Goal: Transaction & Acquisition: Purchase product/service

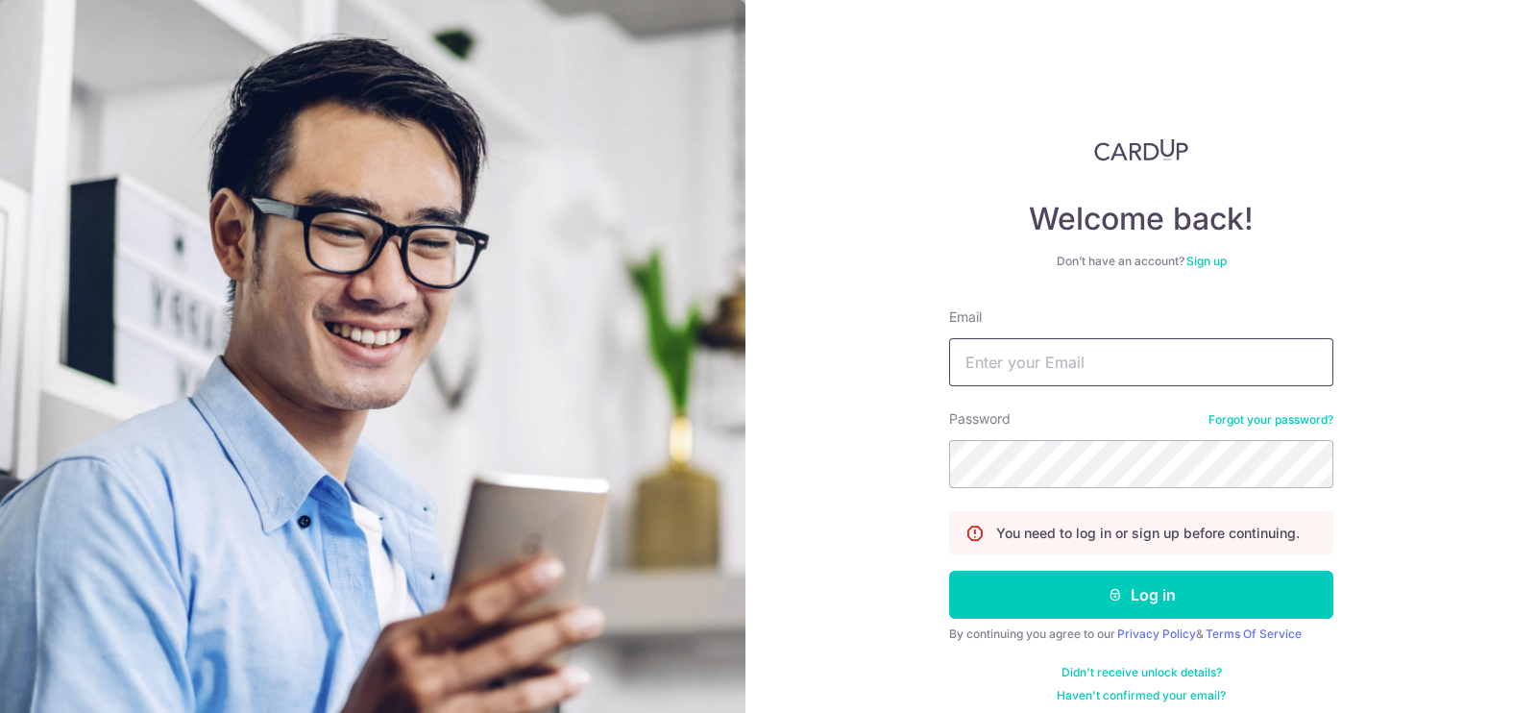
click at [1044, 354] on input "Email" at bounding box center [1141, 362] width 384 height 48
type input "helen812@gmail.com"
click at [949, 571] on button "Log in" at bounding box center [1141, 595] width 384 height 48
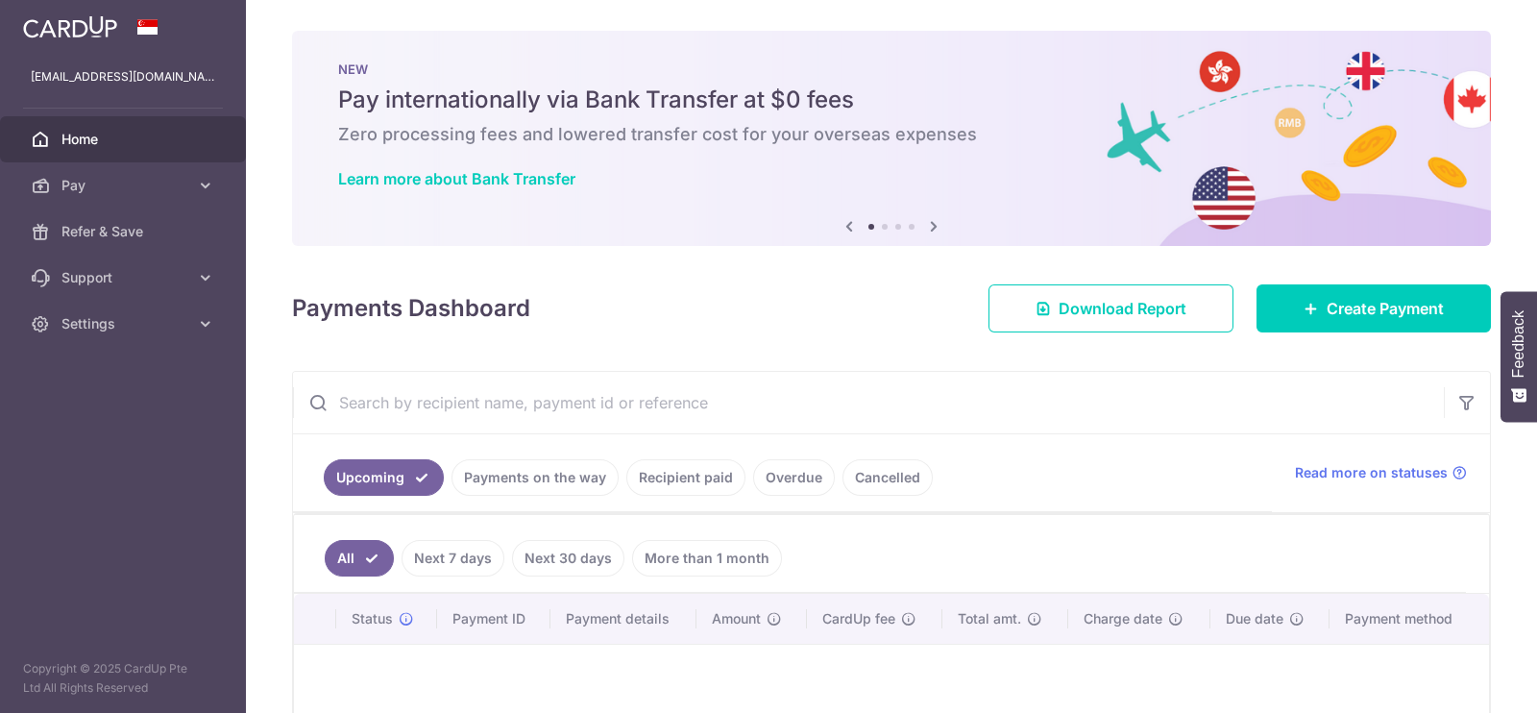
scroll to position [222, 0]
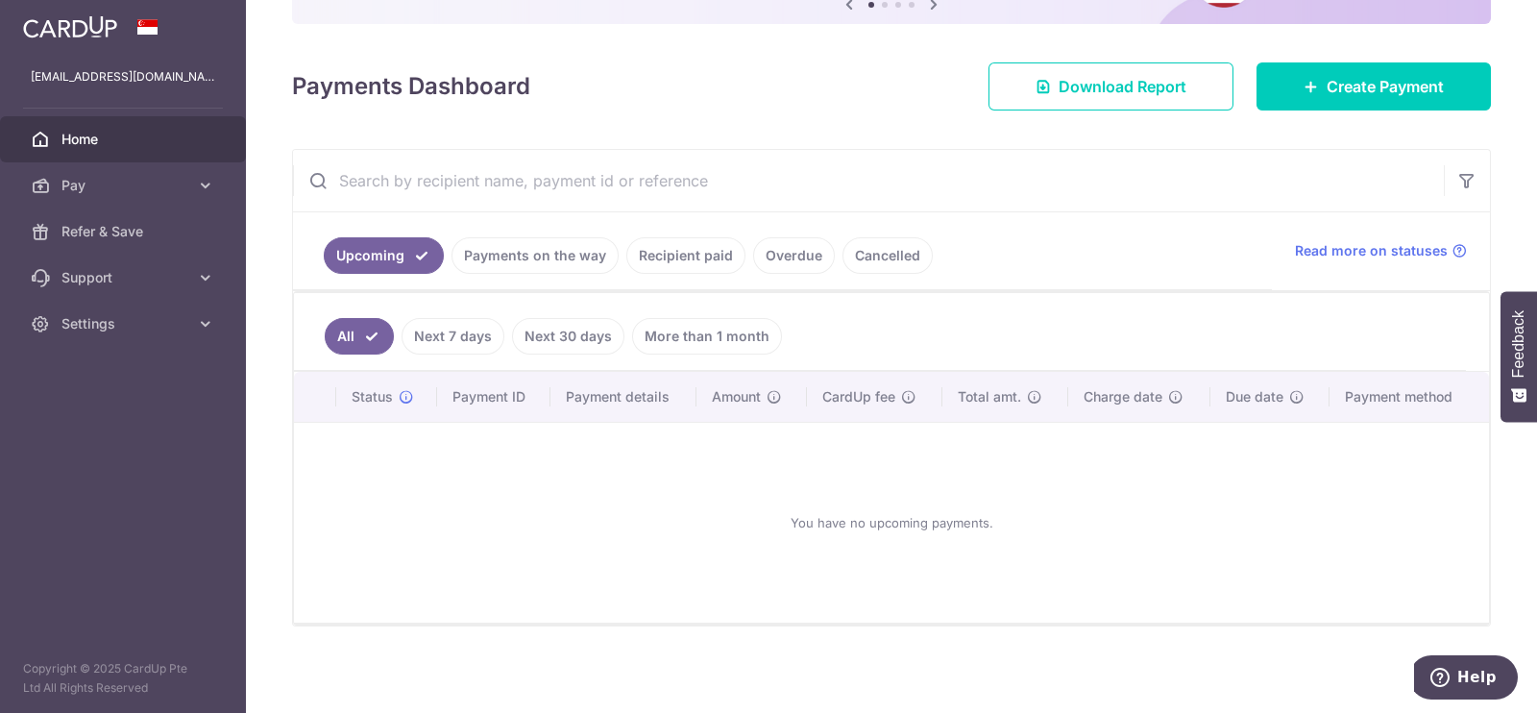
click at [531, 252] on link "Payments on the way" at bounding box center [534, 255] width 167 height 37
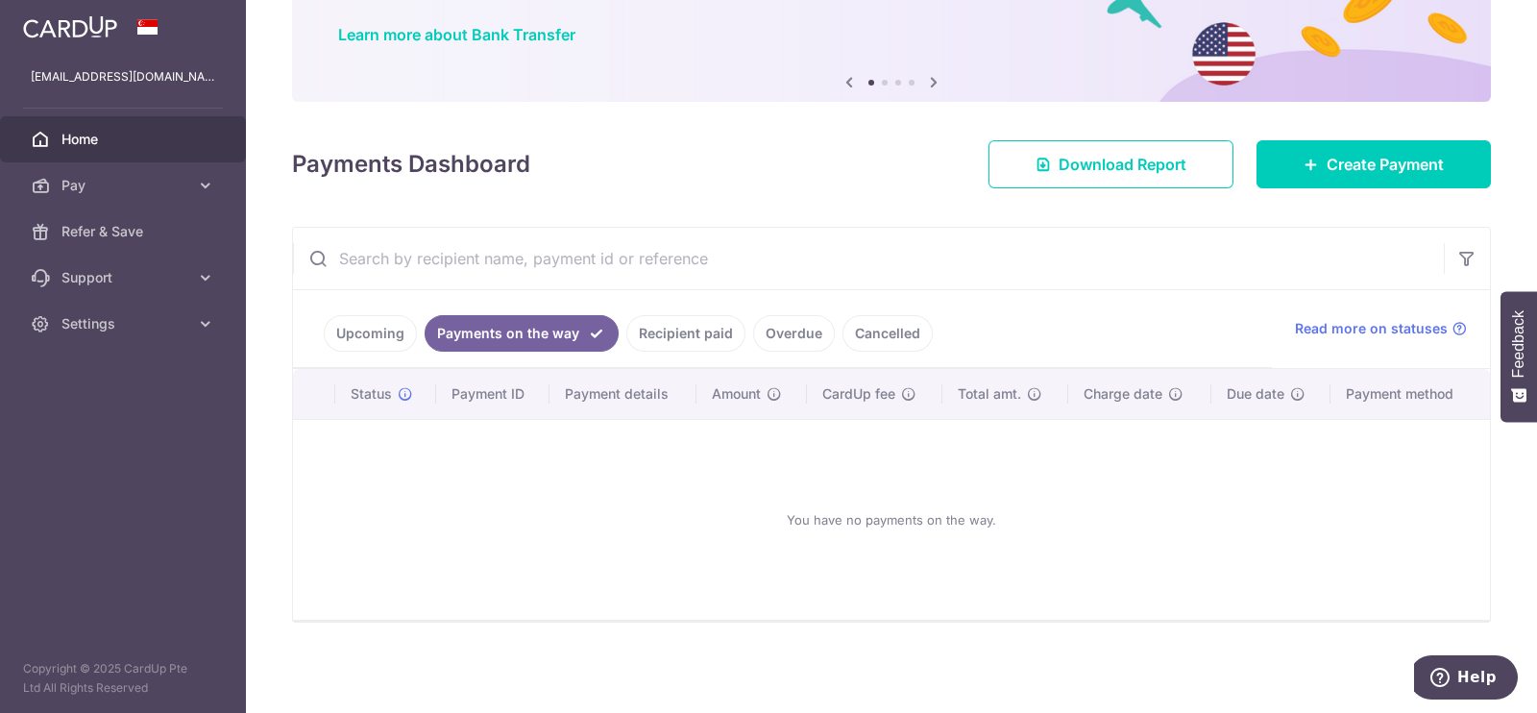
scroll to position [142, 0]
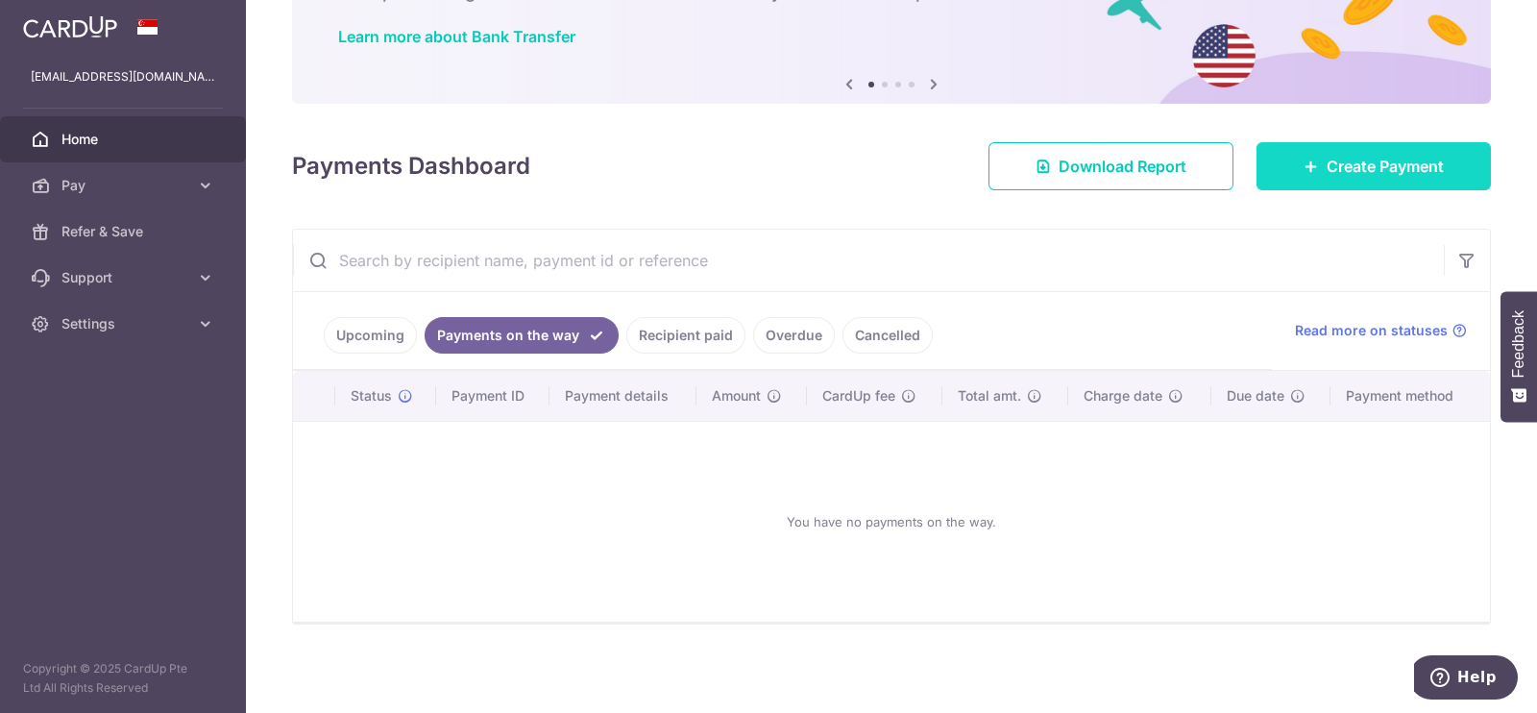
click at [1376, 178] on link "Create Payment" at bounding box center [1373, 166] width 234 height 48
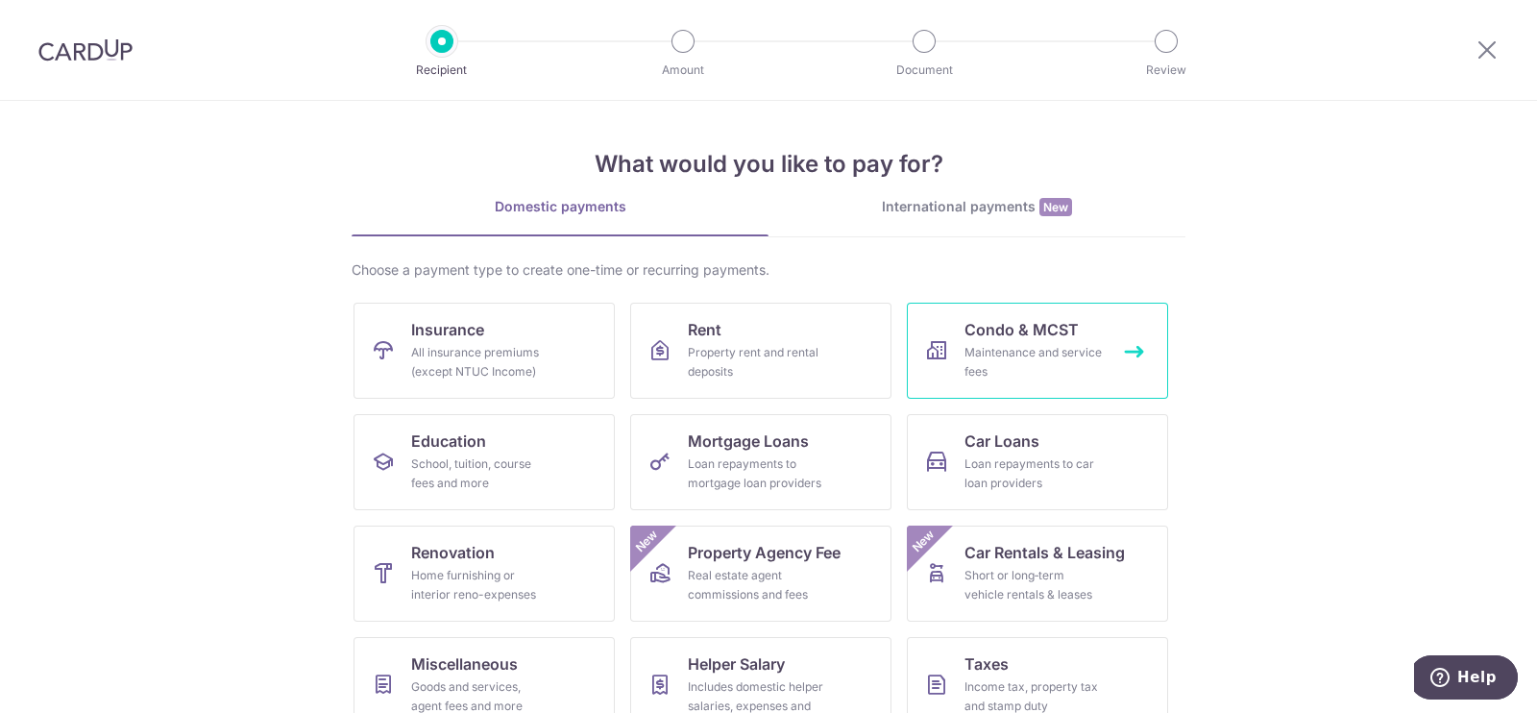
click at [1071, 350] on div "Maintenance and service fees" at bounding box center [1033, 362] width 138 height 38
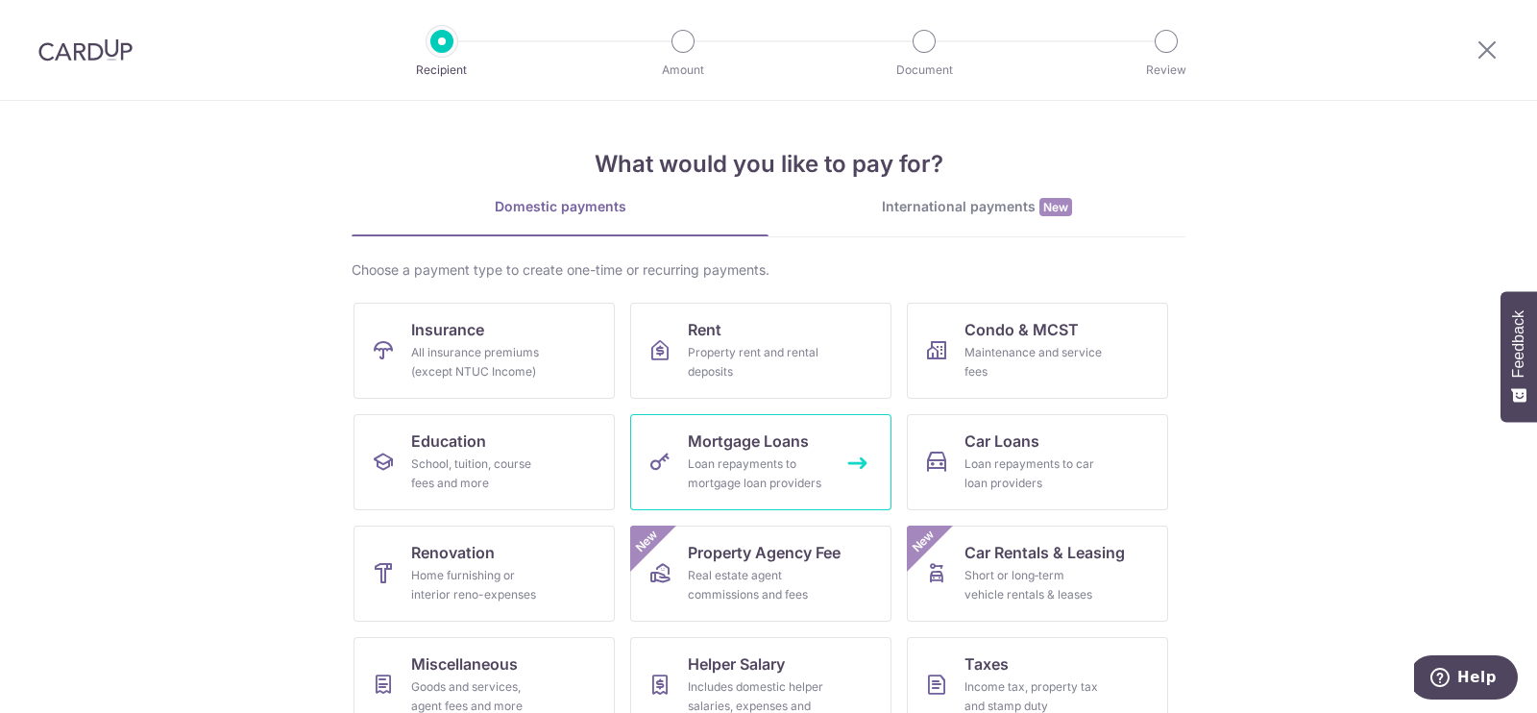
click at [794, 465] on div "Loan repayments to mortgage loan providers" at bounding box center [757, 473] width 138 height 38
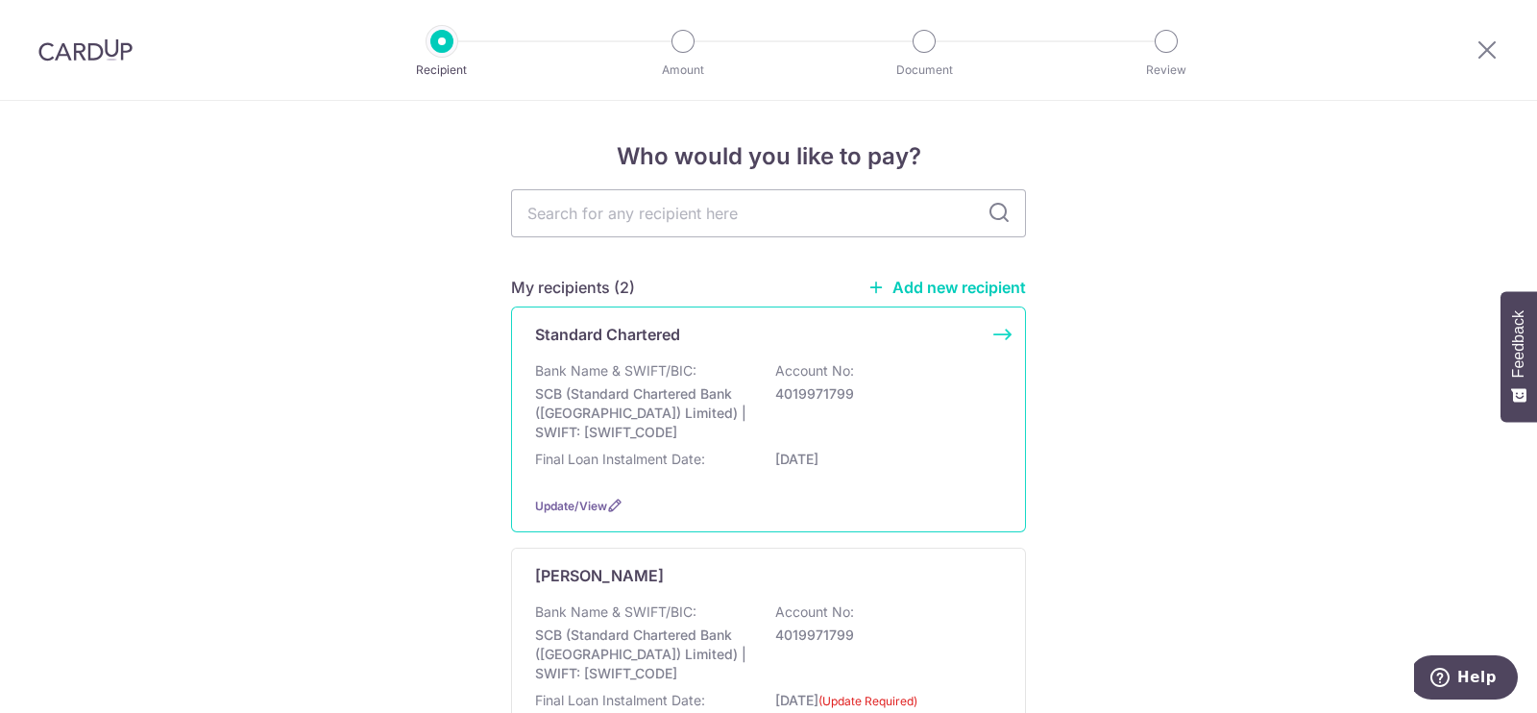
click at [838, 439] on div "Bank Name & SWIFT/BIC: SCB (Standard Chartered Bank (Singapore) Limited) | SWIF…" at bounding box center [768, 401] width 467 height 81
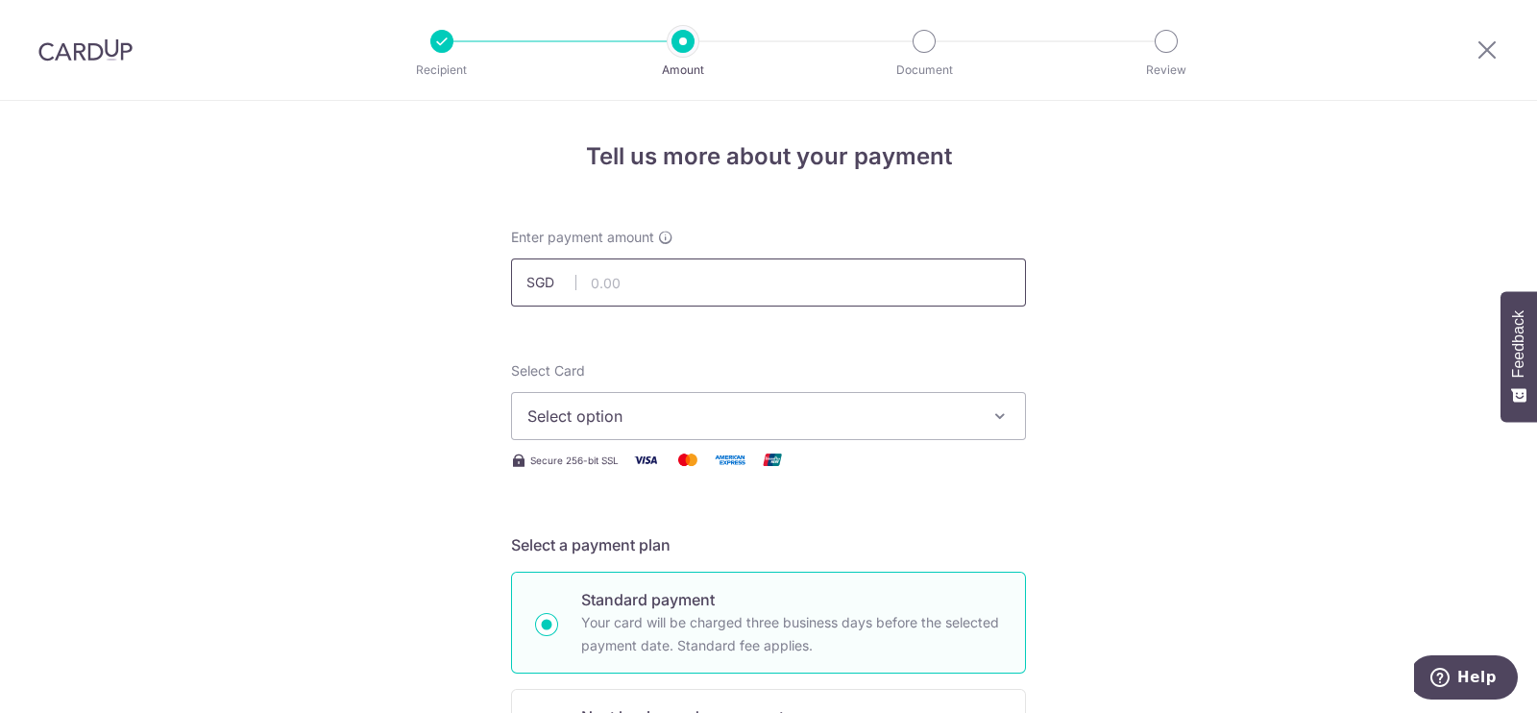
click at [650, 280] on input "text" at bounding box center [768, 282] width 515 height 48
type input "15,125.12"
click at [724, 405] on span "Select option" at bounding box center [751, 415] width 448 height 23
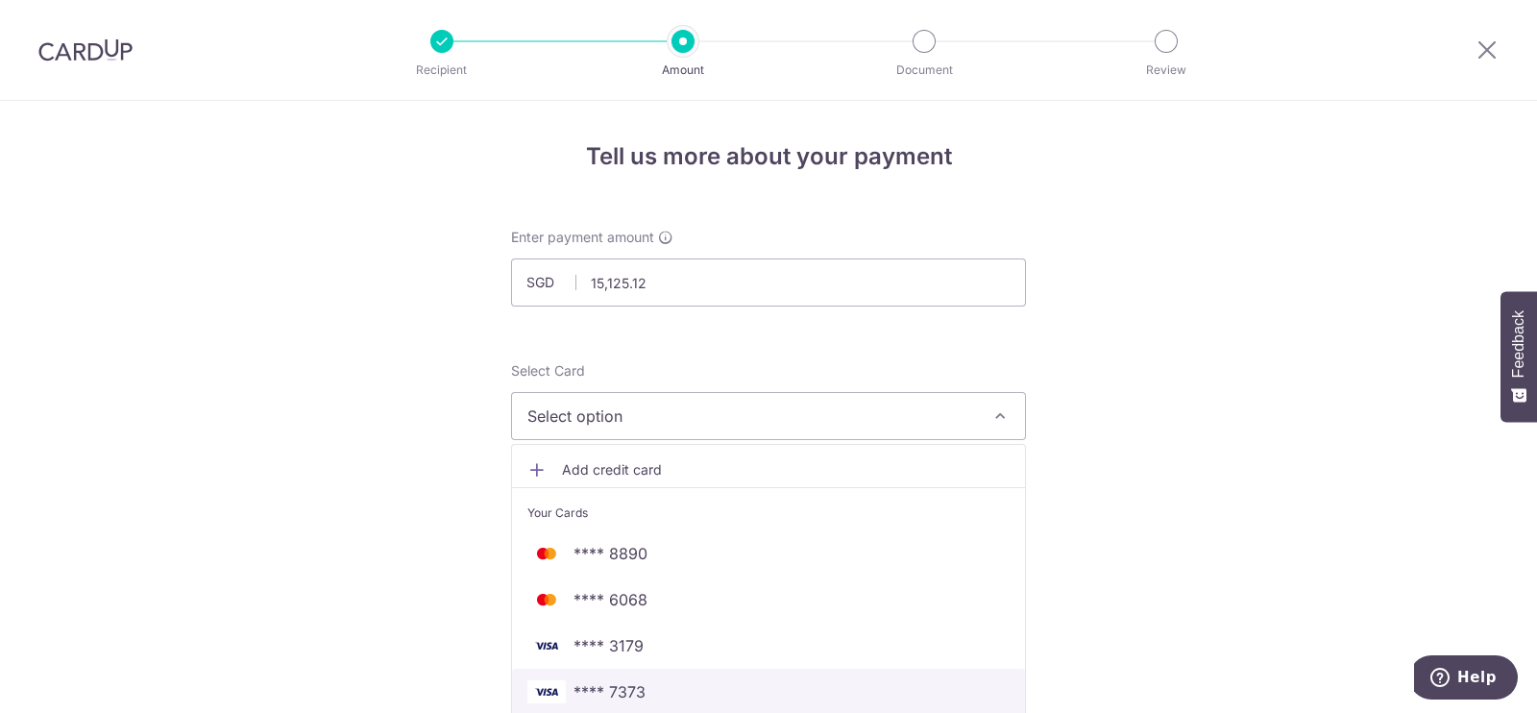
drag, startPoint x: 677, startPoint y: 685, endPoint x: 703, endPoint y: 671, distance: 29.2
click at [678, 686] on span "**** 7373" at bounding box center [768, 691] width 482 height 23
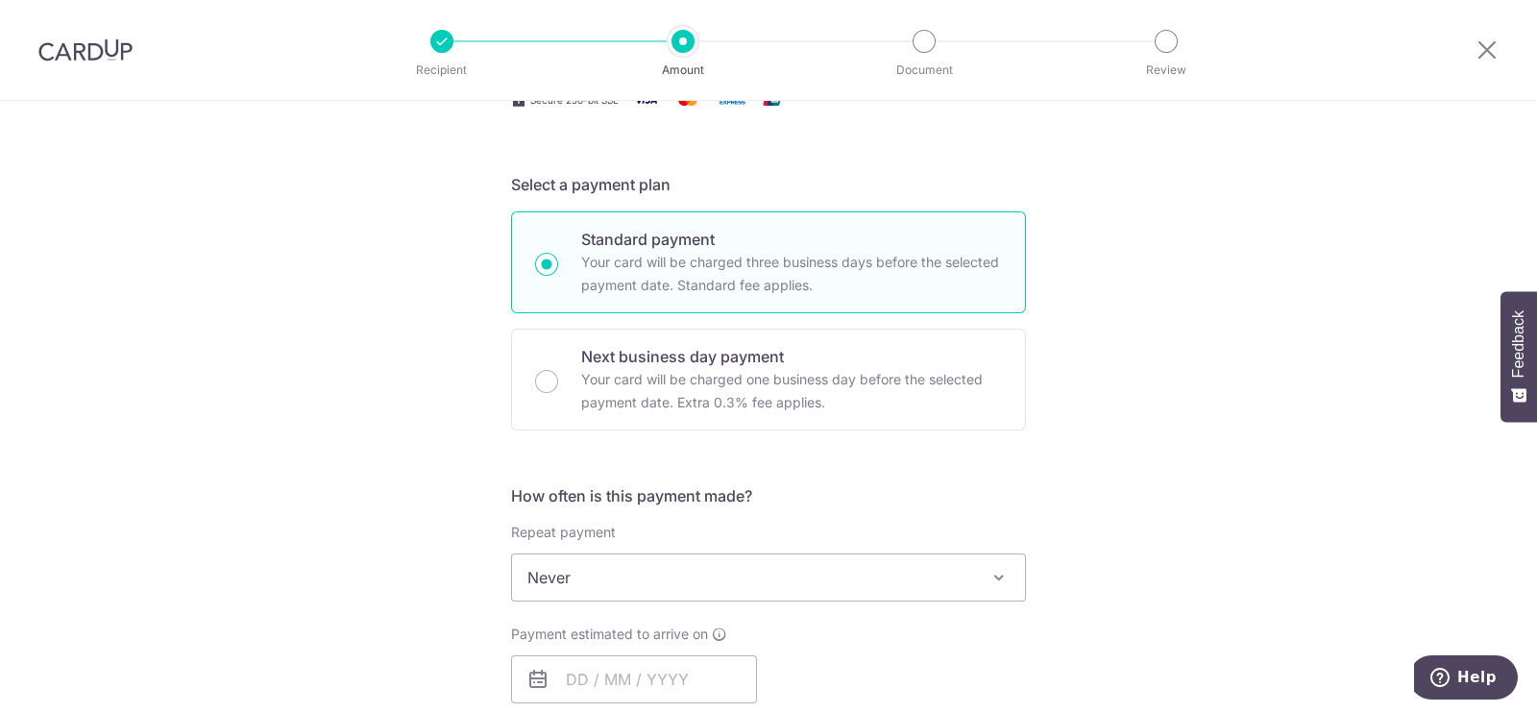
scroll to position [600, 0]
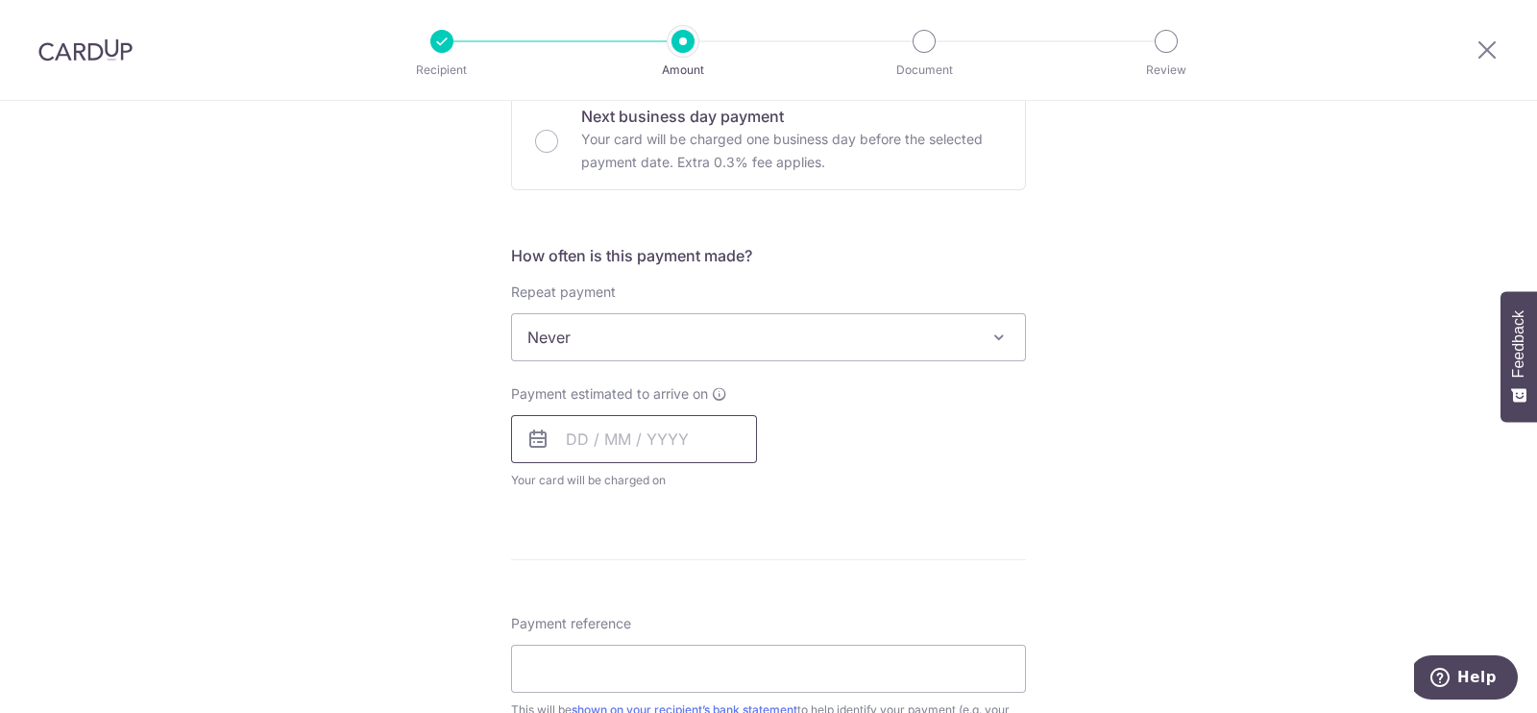
click at [618, 426] on input "text" at bounding box center [634, 439] width 246 height 48
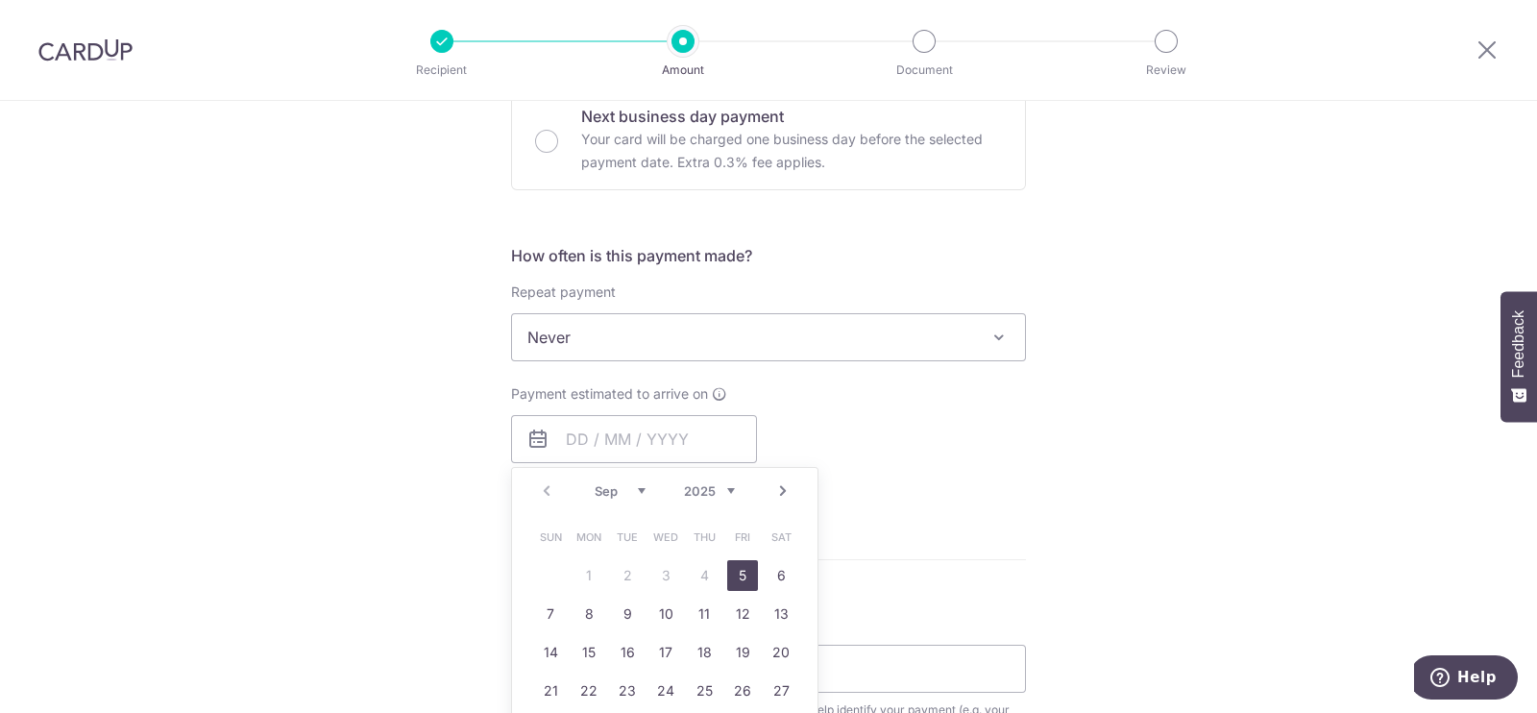
click at [730, 575] on link "5" at bounding box center [742, 575] width 31 height 31
type input "[DATE]"
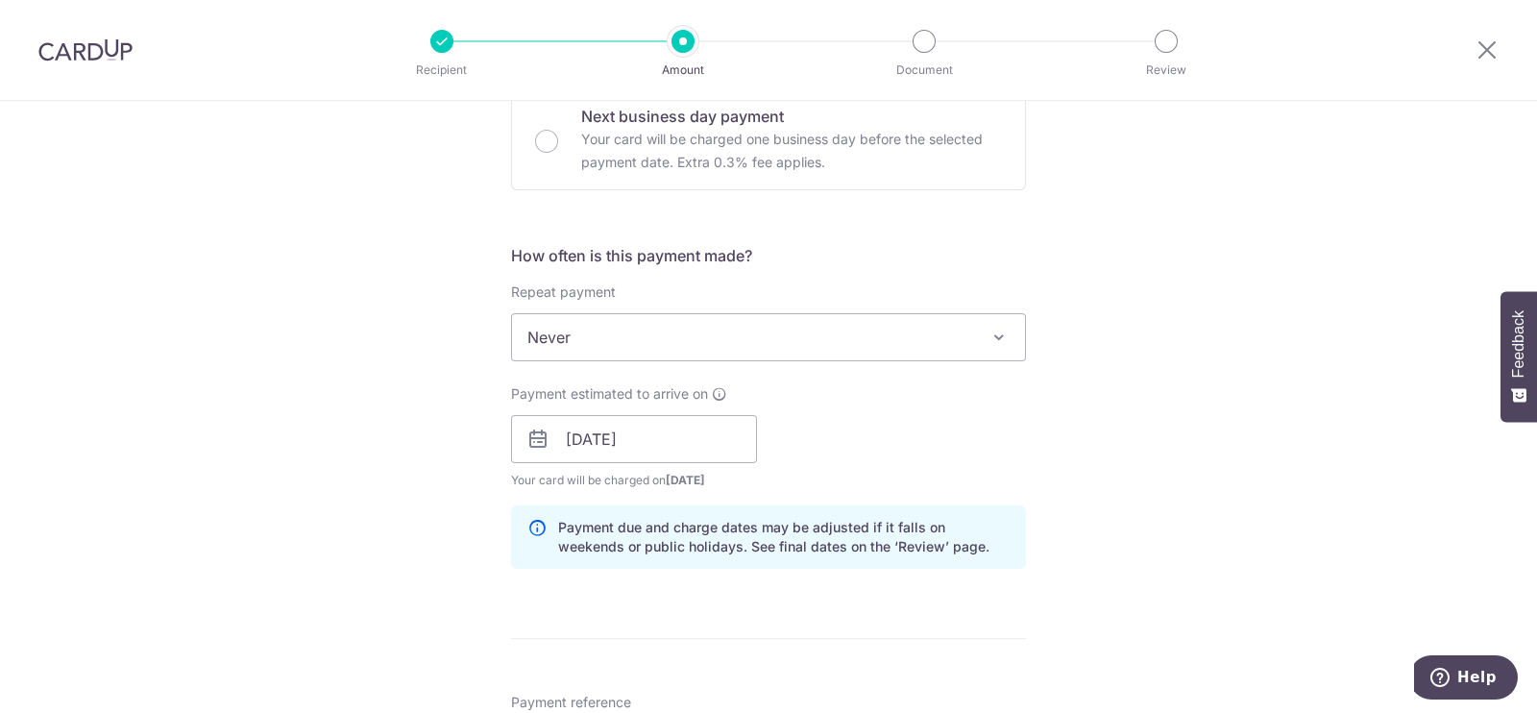
click at [918, 445] on div "Payment estimated to arrive on 05/09/2025 Prev Next Jan Feb Mar Apr May Jun Jul…" at bounding box center [769, 437] width 538 height 106
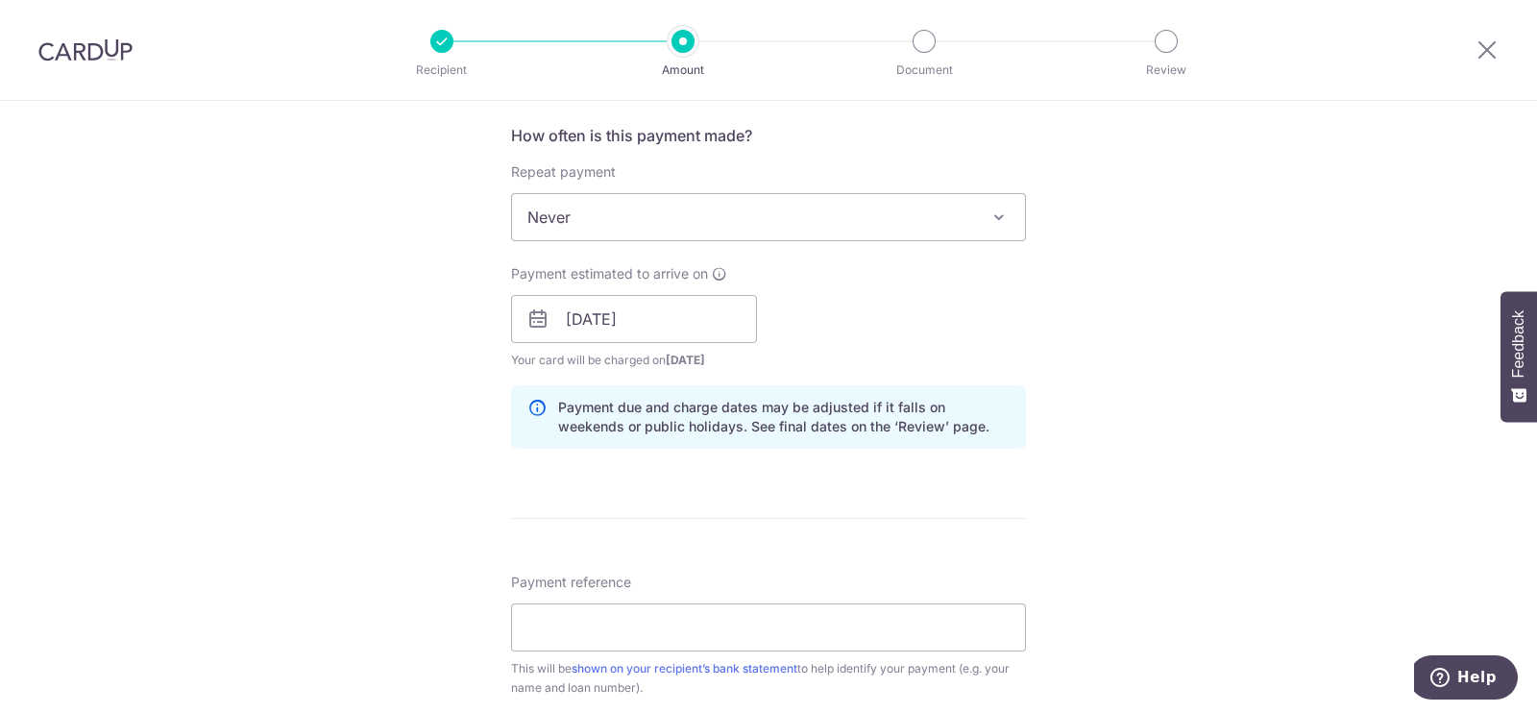
scroll to position [840, 0]
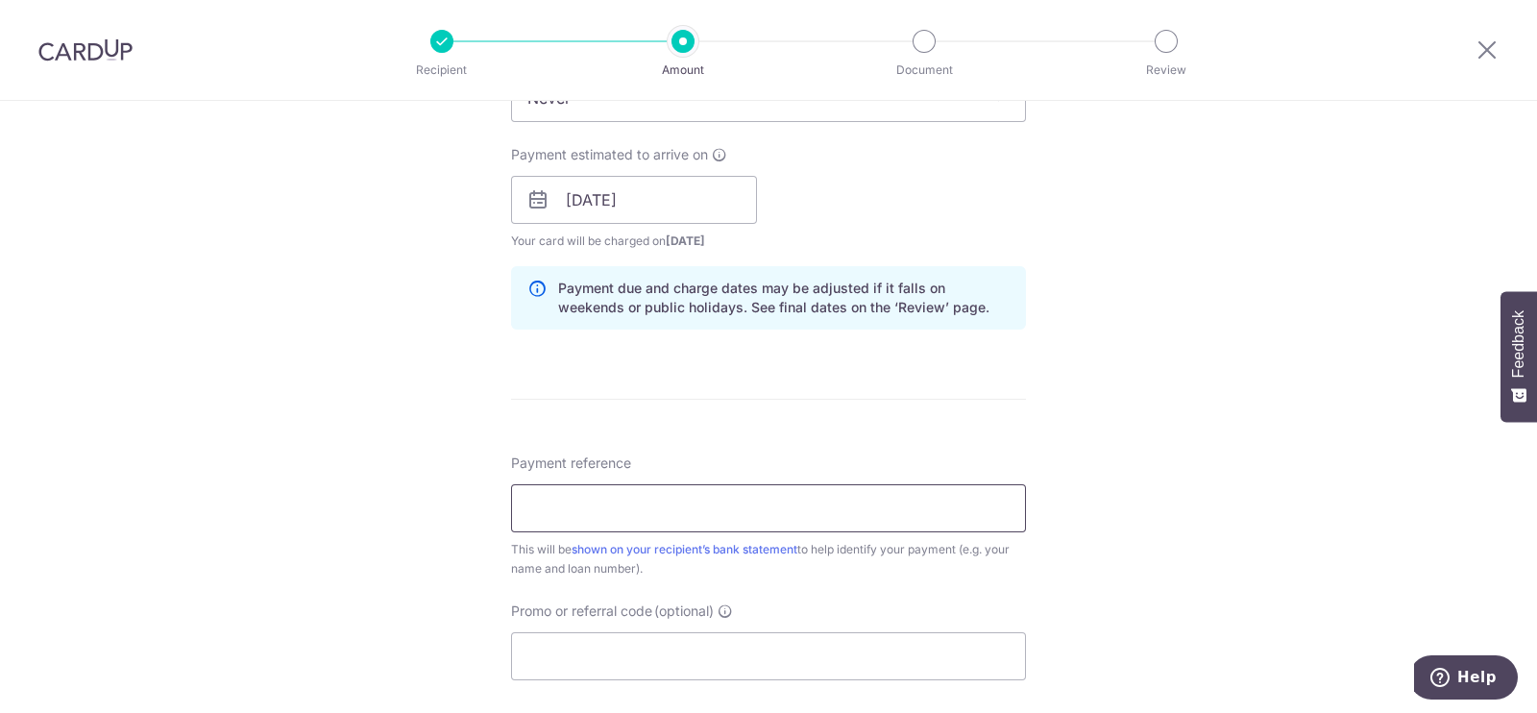
click at [629, 511] on input "Payment reference" at bounding box center [768, 508] width 515 height 48
type input "mortgage"
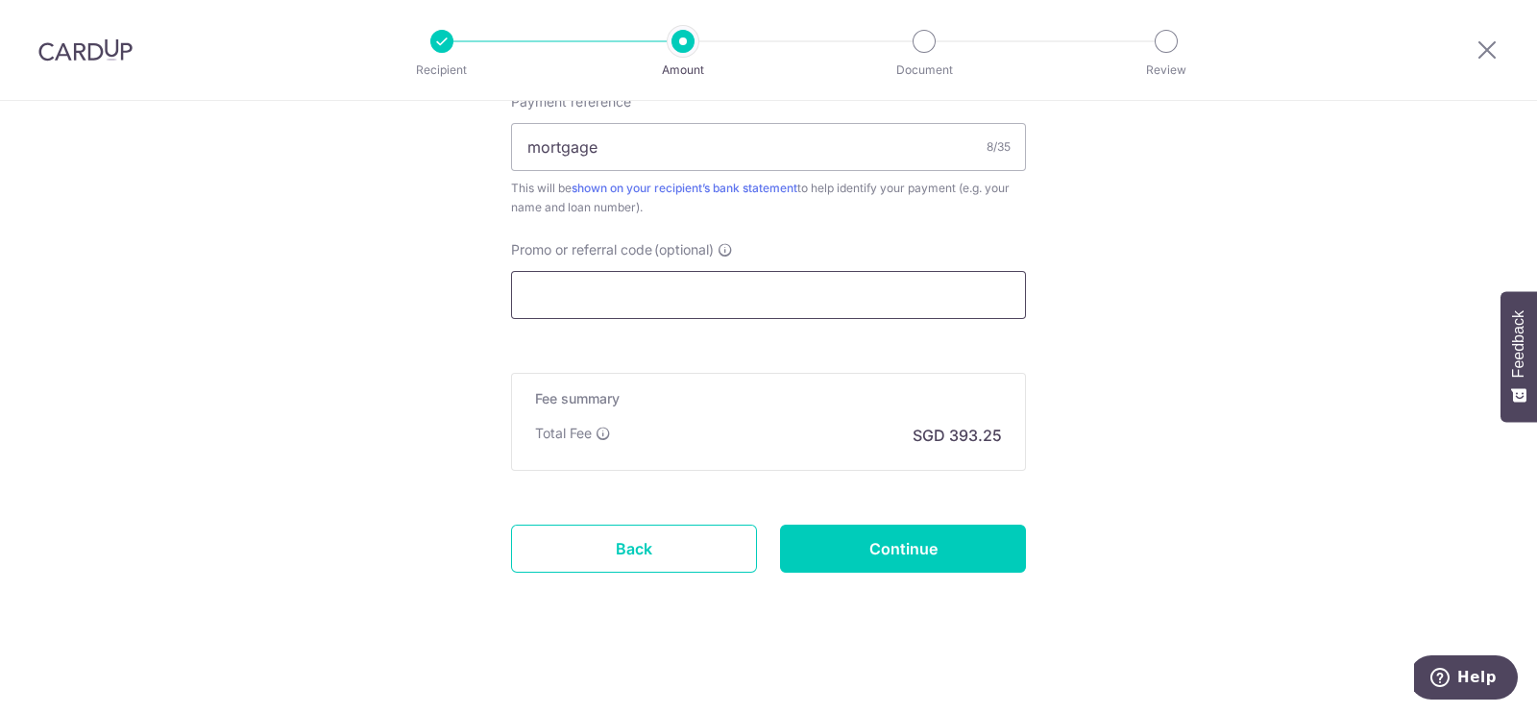
click at [623, 313] on input "Promo or referral code (optional)" at bounding box center [768, 295] width 515 height 48
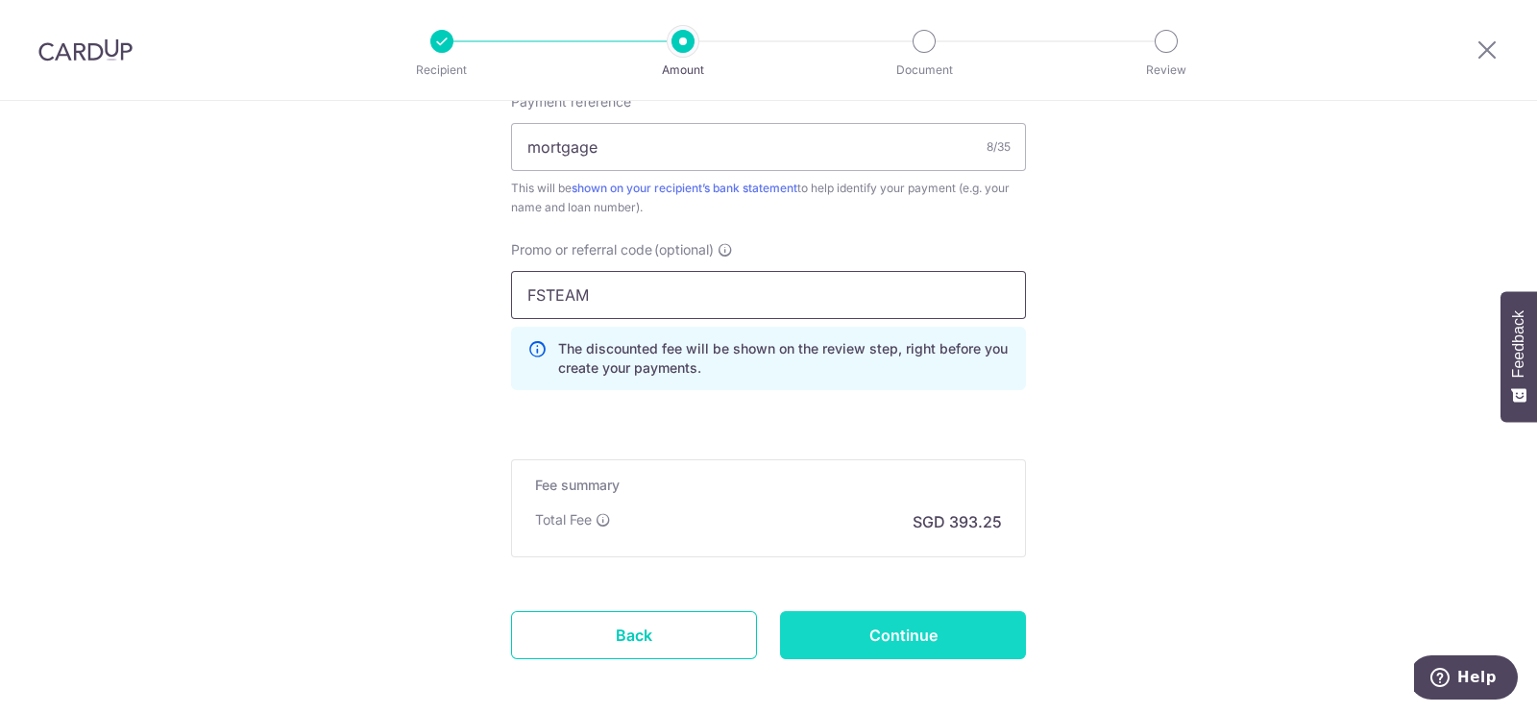
type input "FSTEAM"
click at [904, 642] on input "Continue" at bounding box center [903, 635] width 246 height 48
type input "Create Schedule"
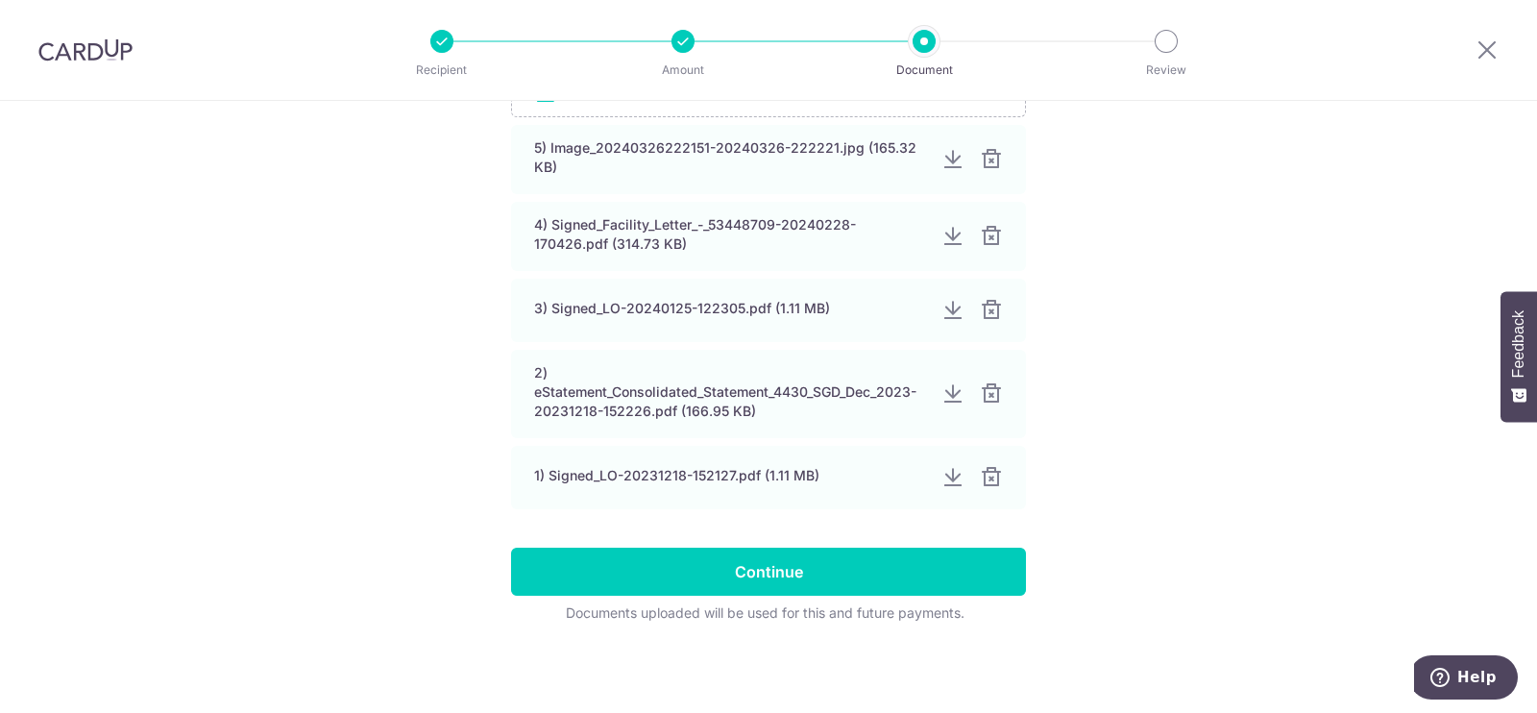
scroll to position [431, 0]
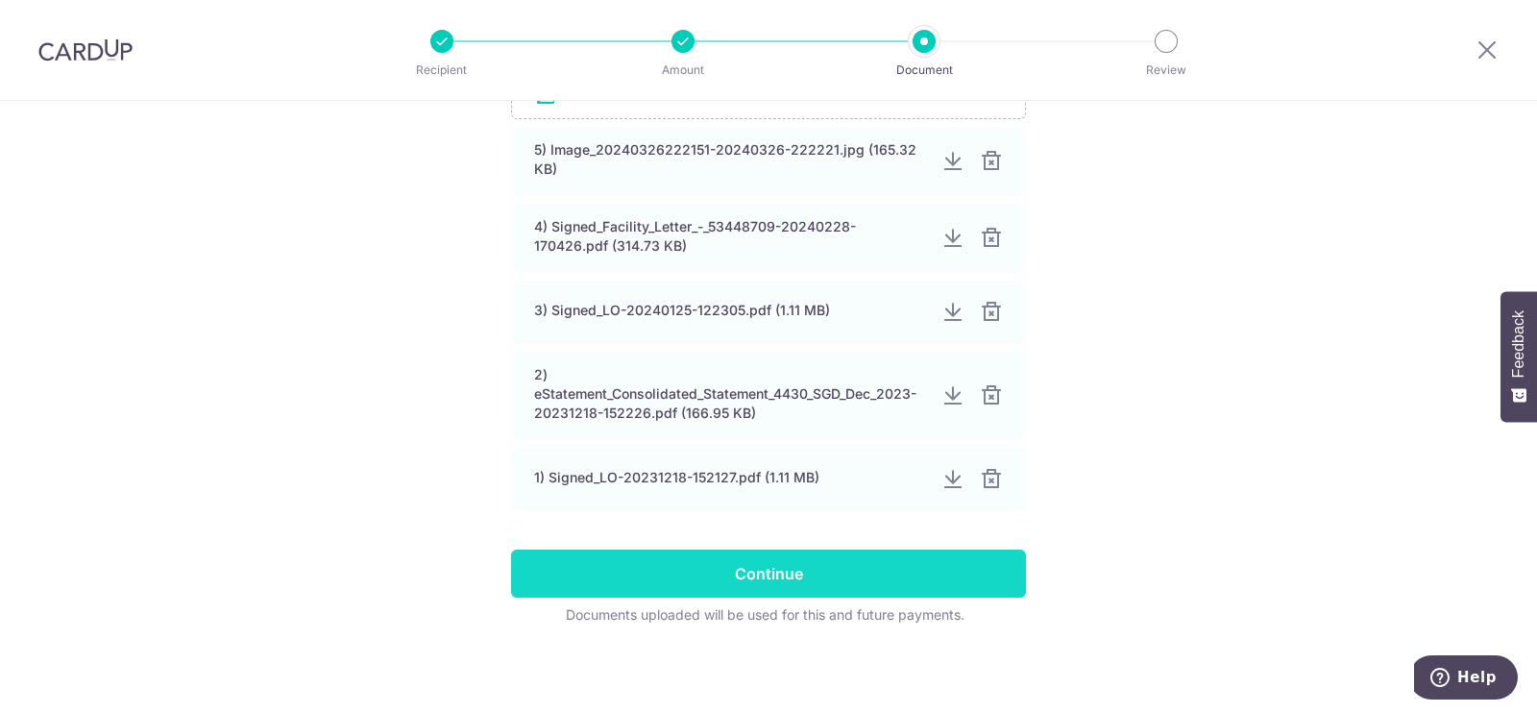
click at [836, 562] on input "Continue" at bounding box center [768, 573] width 515 height 48
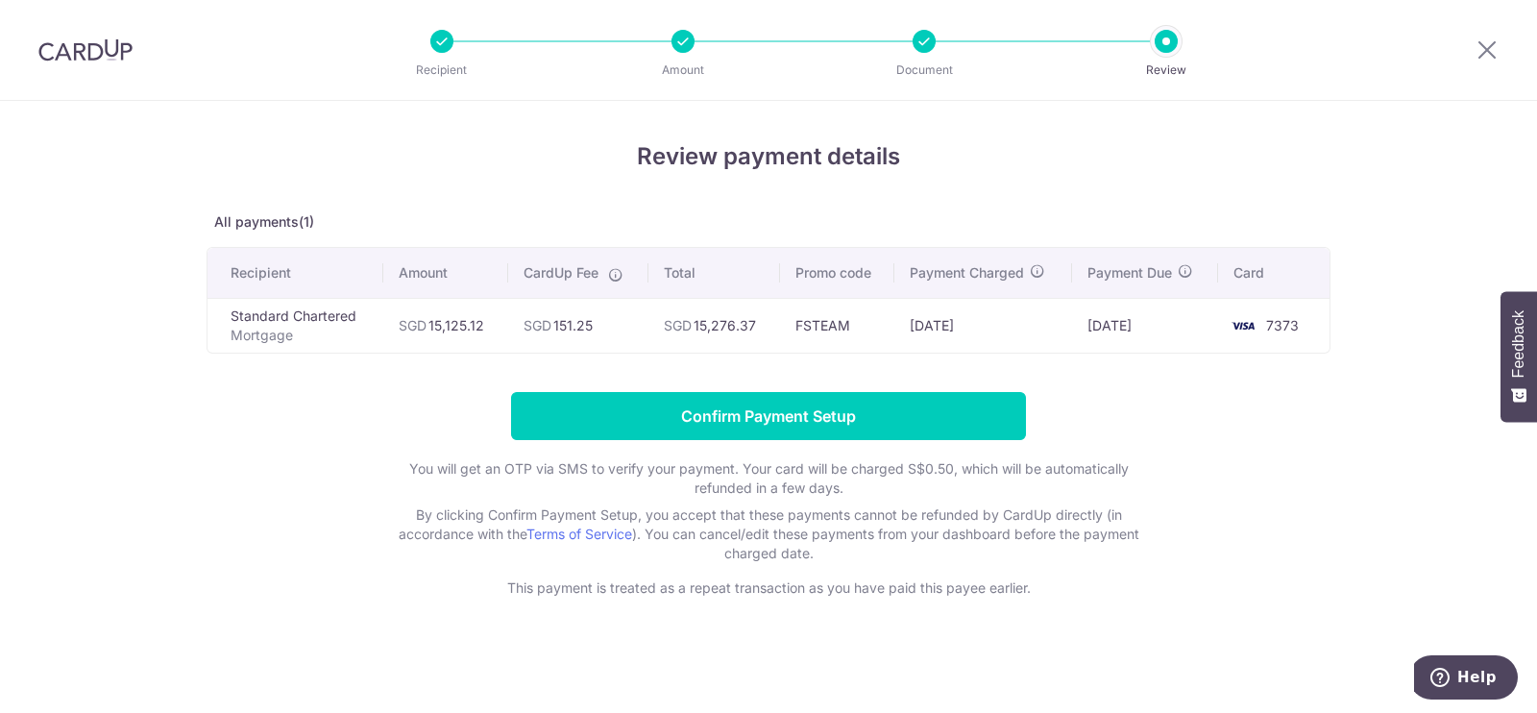
click at [751, 441] on form "Confirm Payment Setup You will get an OTP via SMS to verify your payment. Your …" at bounding box center [769, 495] width 1124 height 206
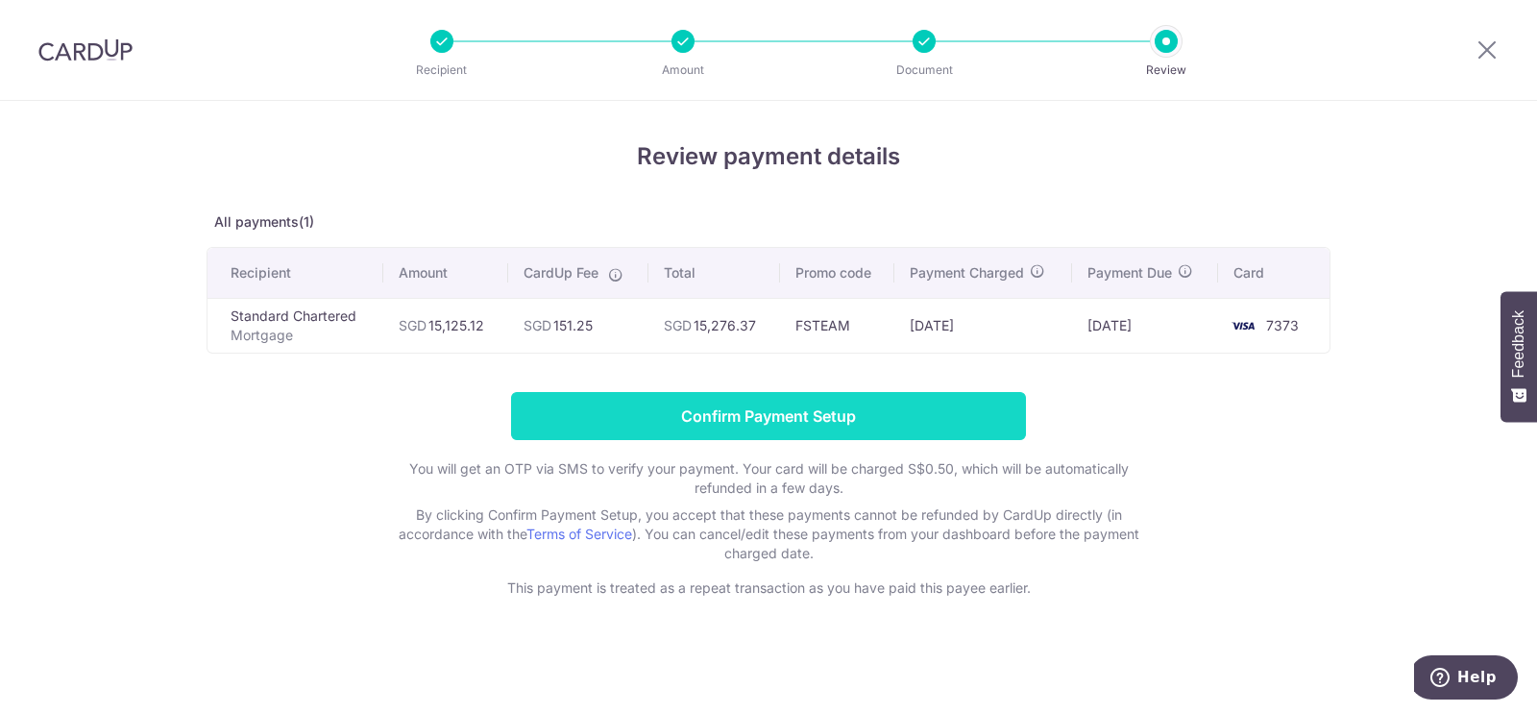
click at [737, 429] on input "Confirm Payment Setup" at bounding box center [768, 416] width 515 height 48
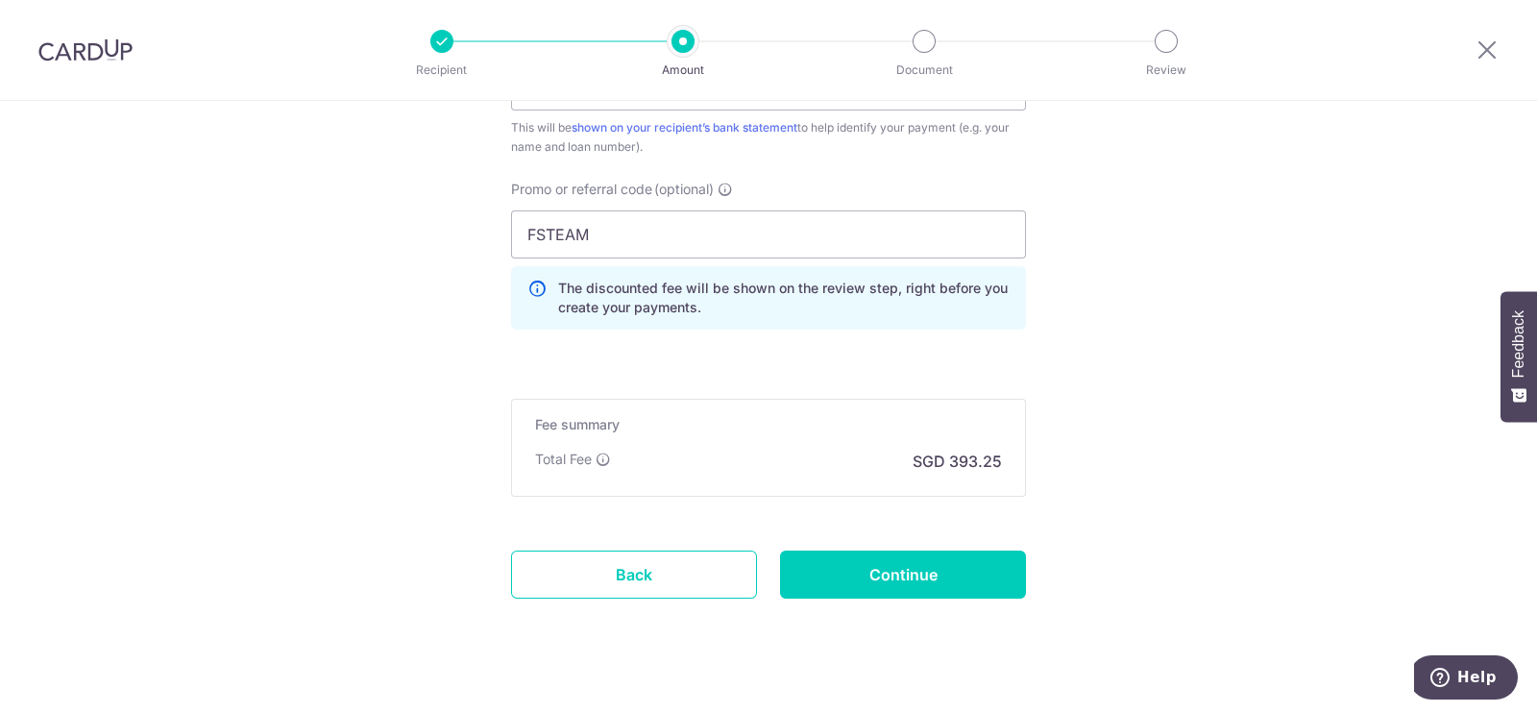
scroll to position [1367, 0]
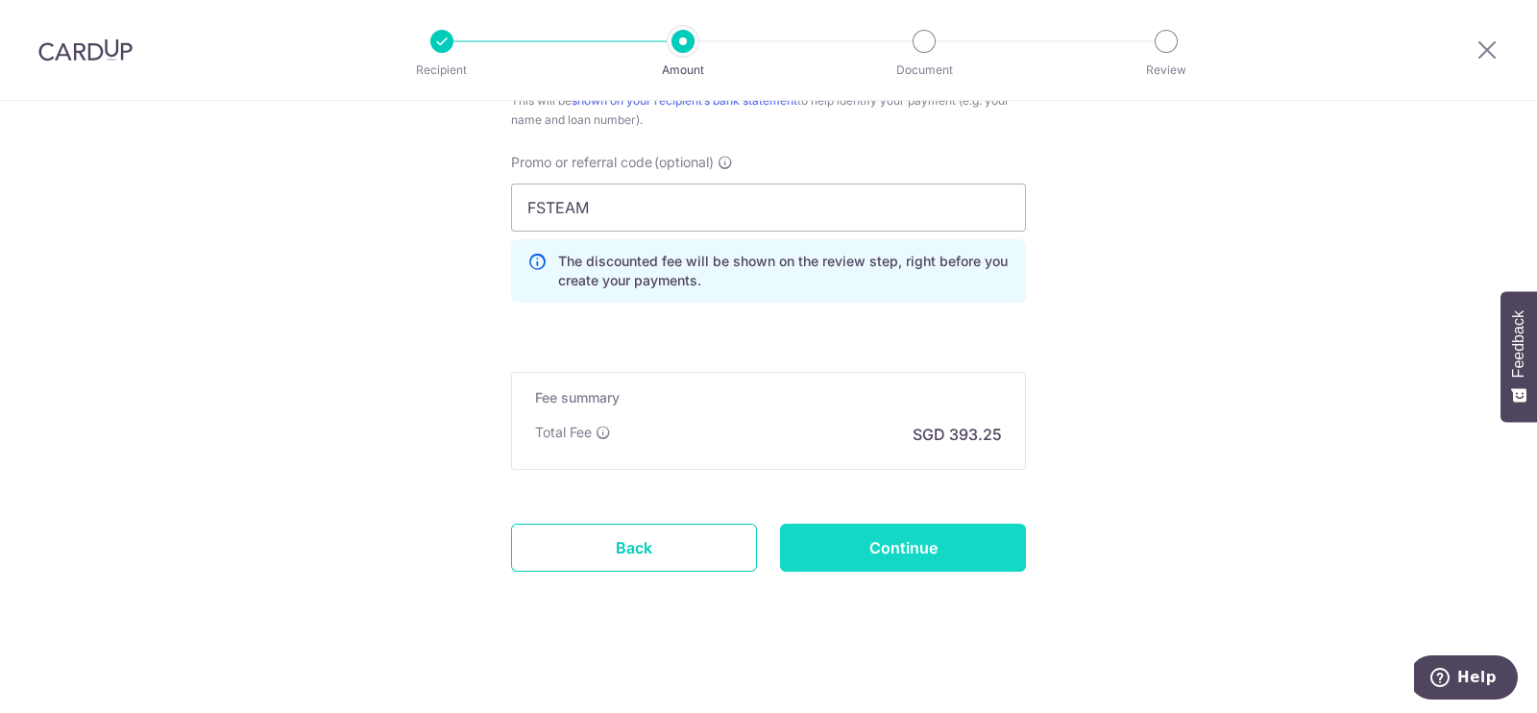
click at [918, 544] on input "Continue" at bounding box center [903, 548] width 246 height 48
type input "Update Schedule"
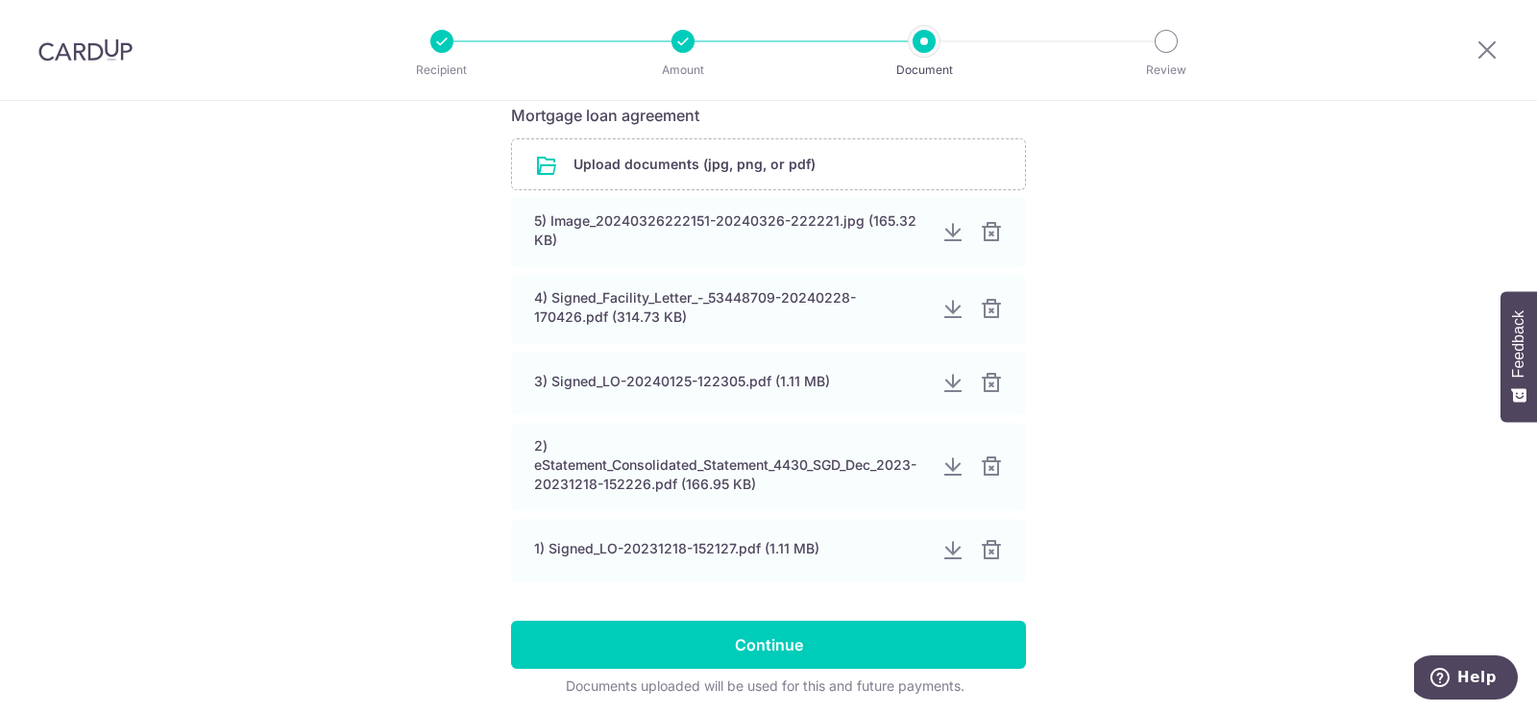
scroll to position [431, 0]
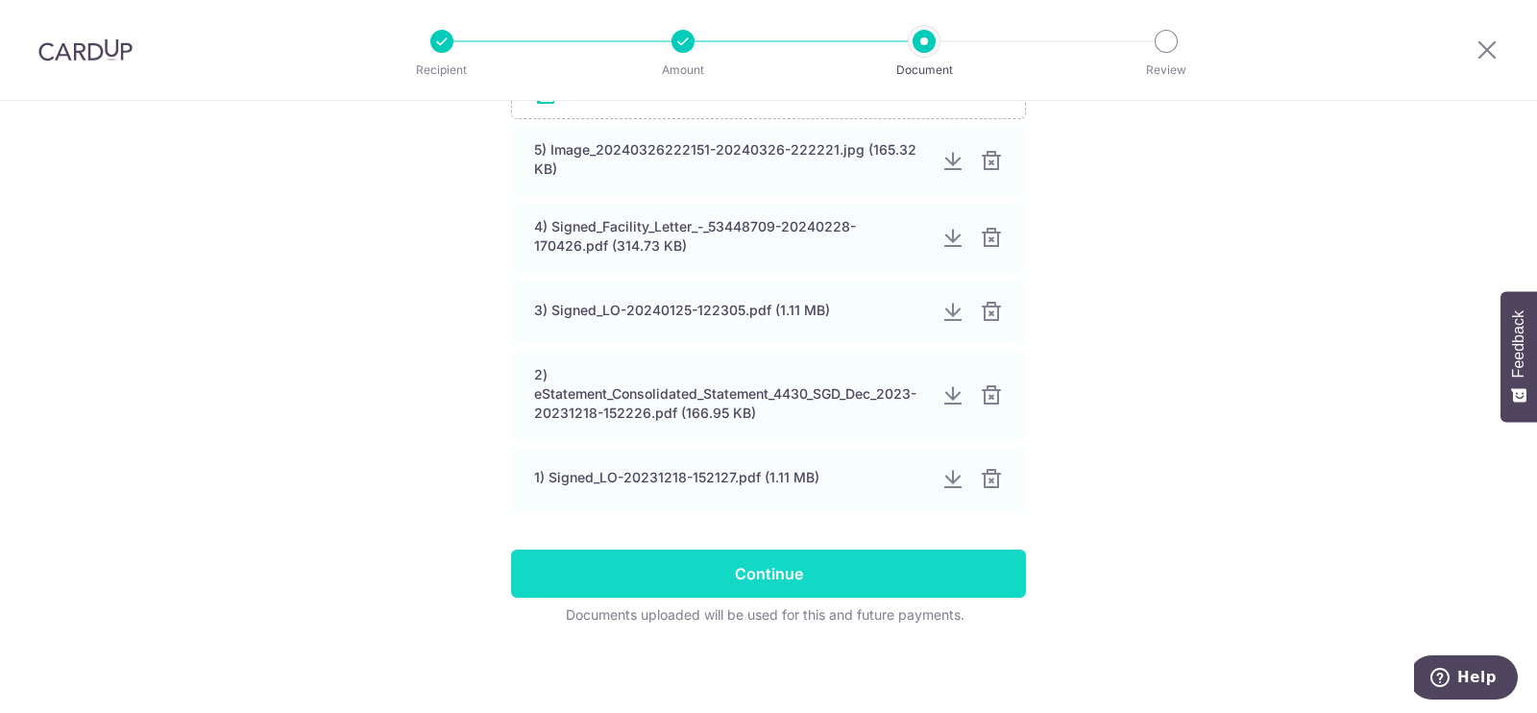
click at [871, 568] on input "Continue" at bounding box center [768, 573] width 515 height 48
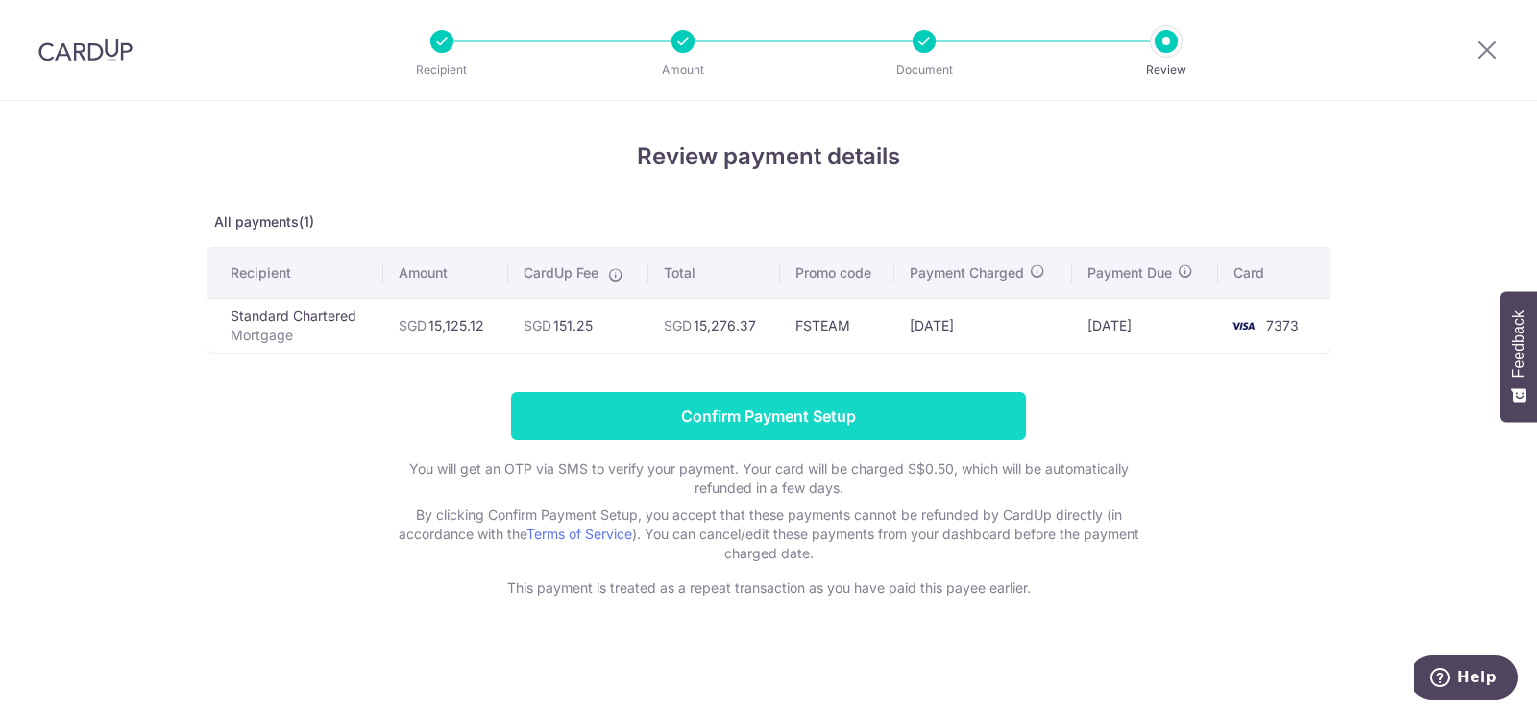
click at [874, 400] on input "Confirm Payment Setup" at bounding box center [768, 416] width 515 height 48
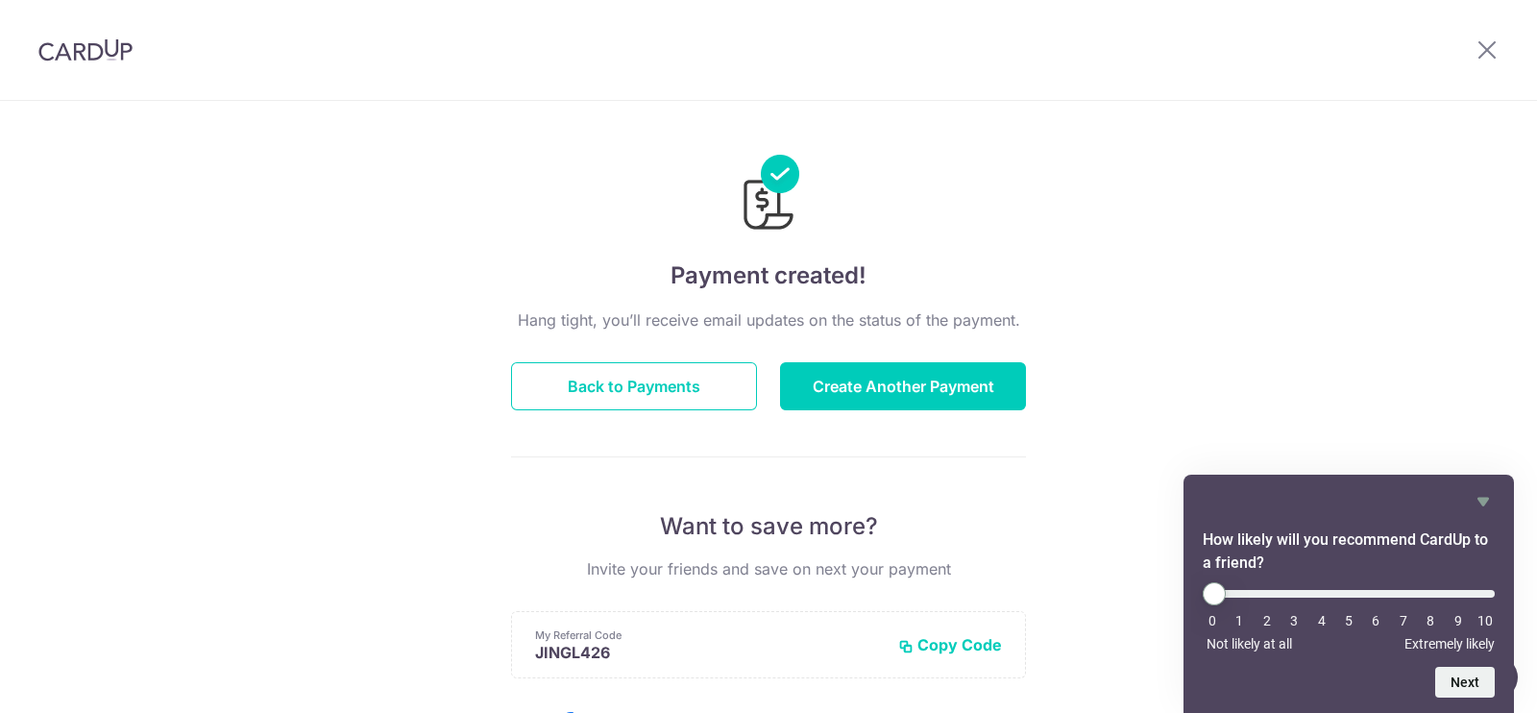
click at [1264, 399] on div "Payment created! Hang tight, you’ll receive email updates on the status of the …" at bounding box center [768, 614] width 1537 height 1026
